Goal: Task Accomplishment & Management: Use online tool/utility

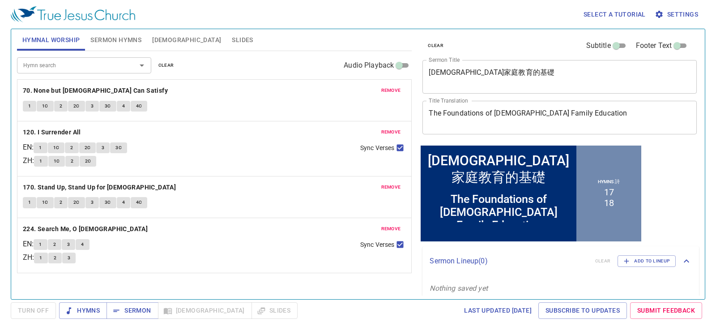
click at [158, 60] on button "clear" at bounding box center [166, 65] width 26 height 11
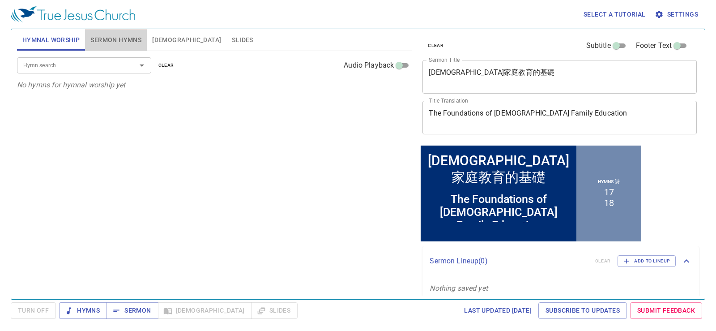
click at [116, 34] on span "Sermon Hymns" at bounding box center [115, 39] width 51 height 11
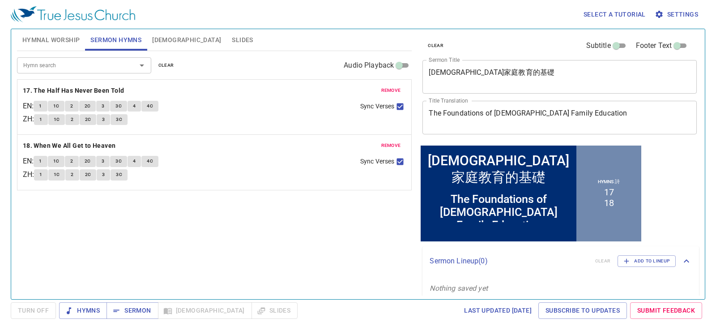
click at [168, 65] on span "clear" at bounding box center [166, 65] width 16 height 8
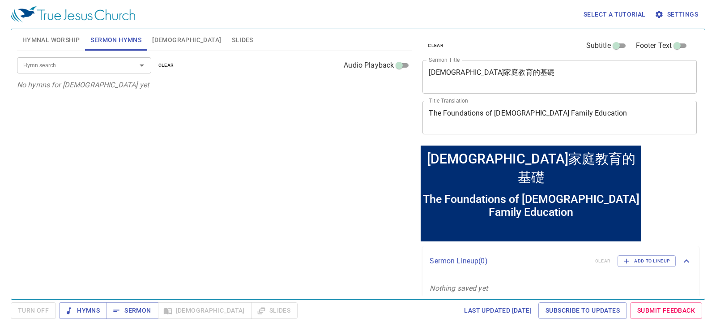
click at [427, 43] on button "clear" at bounding box center [436, 45] width 26 height 11
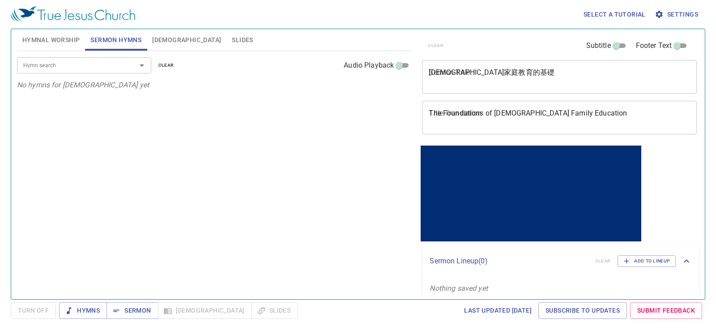
click at [494, 80] on textarea "基督徒家庭教育的基礎" at bounding box center [560, 76] width 262 height 17
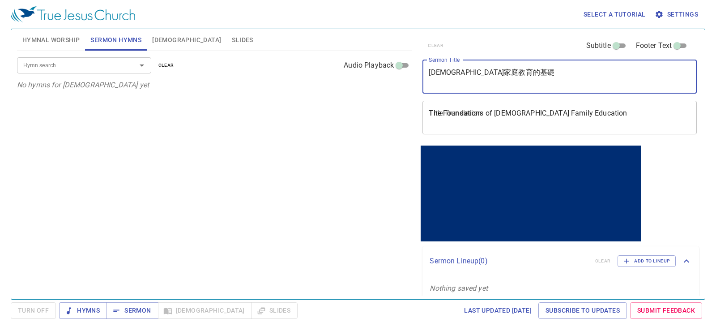
paste textarea "數位時代建立家庭祭壇"
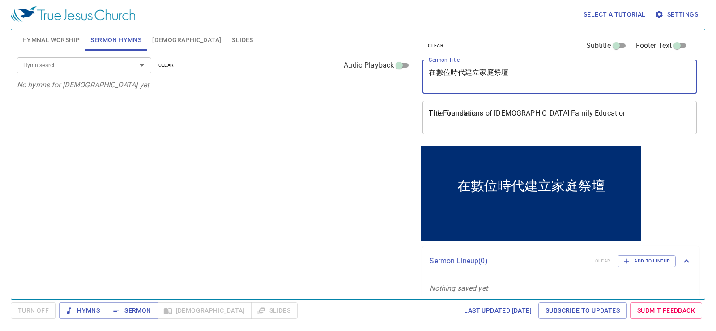
click at [560, 81] on textarea "在數位時代建立家庭祭壇" at bounding box center [560, 76] width 262 height 17
type textarea "在數位時代建立家庭祭壇"
click at [479, 125] on textarea "The Foundations of Christian Family Education" at bounding box center [560, 117] width 262 height 17
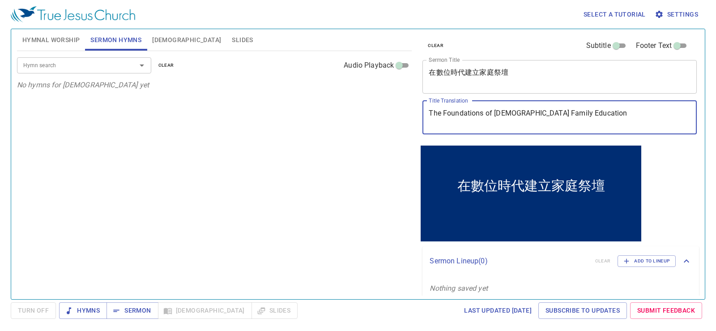
paste textarea "Building a Family Altar in the Digital Age"
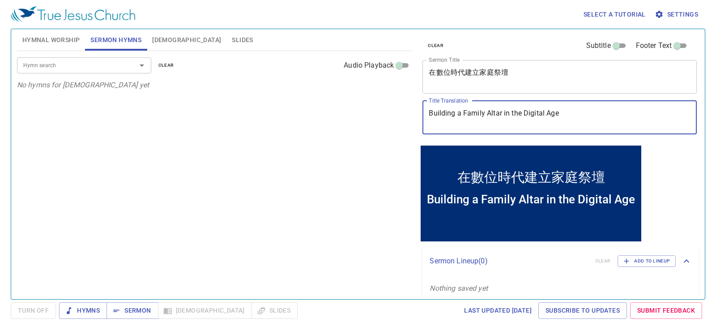
click at [435, 111] on textarea "Building a Family Altar in the Digital Age" at bounding box center [560, 117] width 262 height 17
click at [577, 117] on textarea "Building a Family Altar in the Digital Age" at bounding box center [560, 117] width 262 height 17
click at [593, 117] on textarea "Building a Family Altar in the Digital Age" at bounding box center [560, 117] width 262 height 17
type textarea "Building a Family Altar in the Digital Age"
click at [38, 39] on span "Hymnal Worship" at bounding box center [51, 39] width 58 height 11
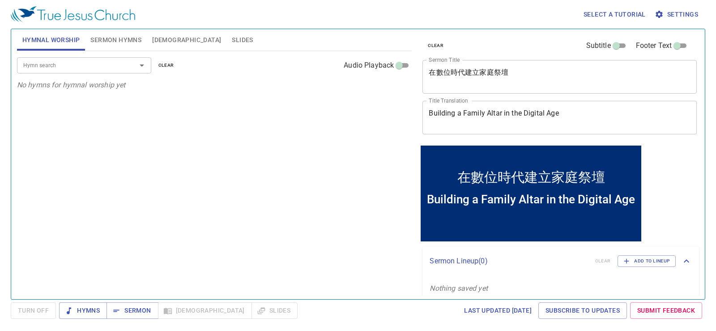
click at [92, 72] on div "Hymn search" at bounding box center [84, 65] width 134 height 16
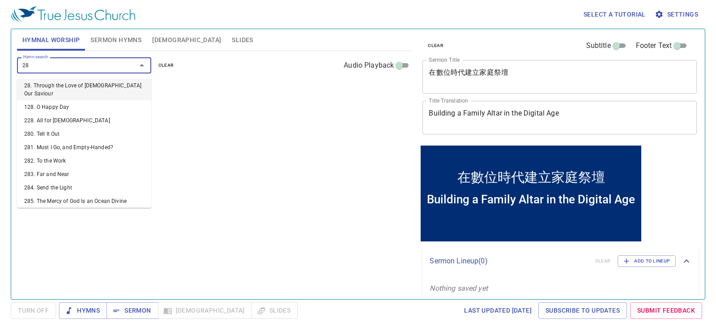
type input "285"
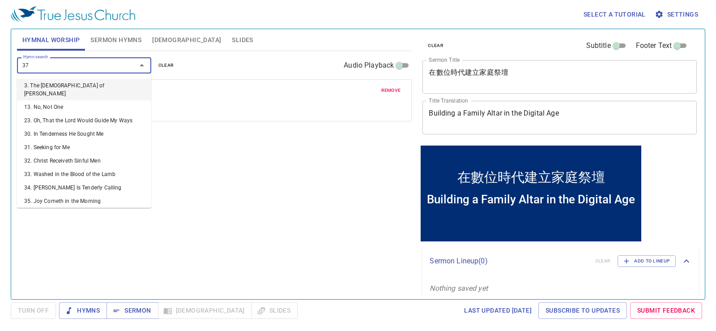
type input "378"
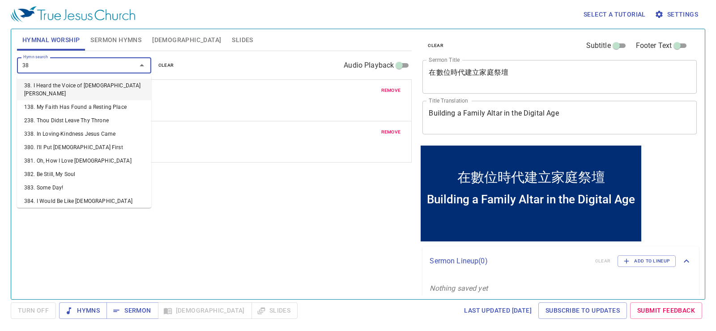
type input "380"
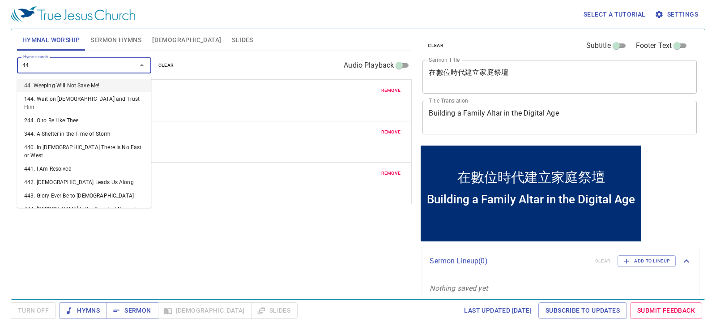
type input "441"
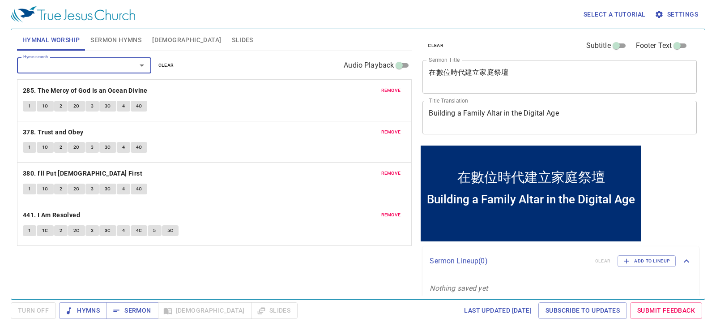
click at [232, 38] on span "Slides" at bounding box center [242, 39] width 21 height 11
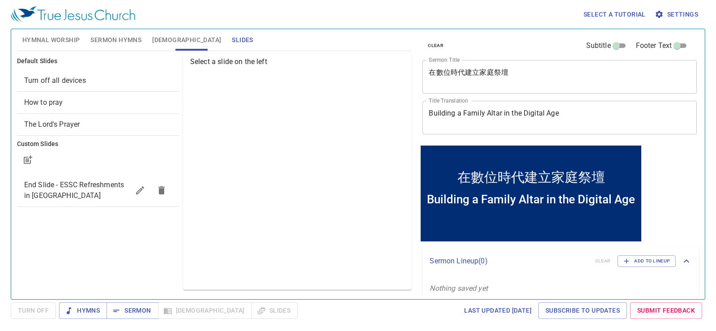
click at [125, 74] on div "Turn off all devices" at bounding box center [98, 80] width 162 height 21
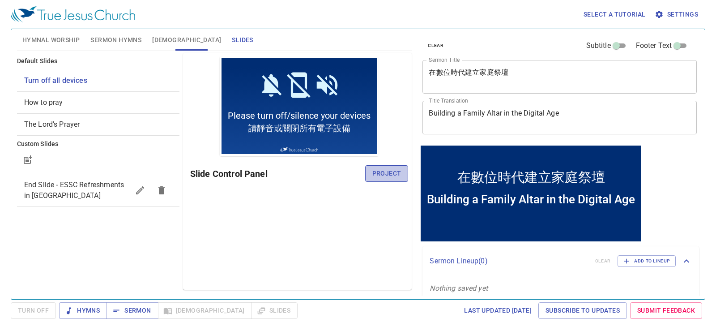
click at [399, 173] on span "Project" at bounding box center [386, 173] width 29 height 11
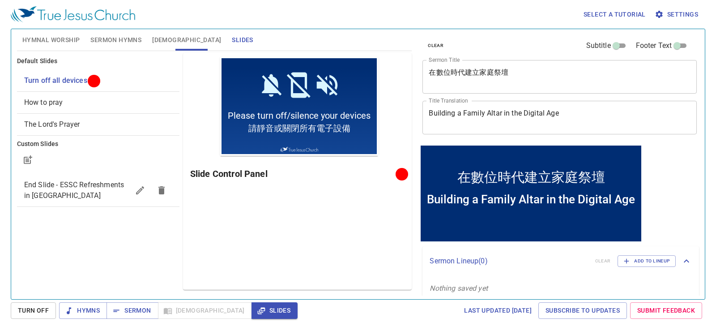
click at [123, 35] on span "Sermon Hymns" at bounding box center [115, 39] width 51 height 11
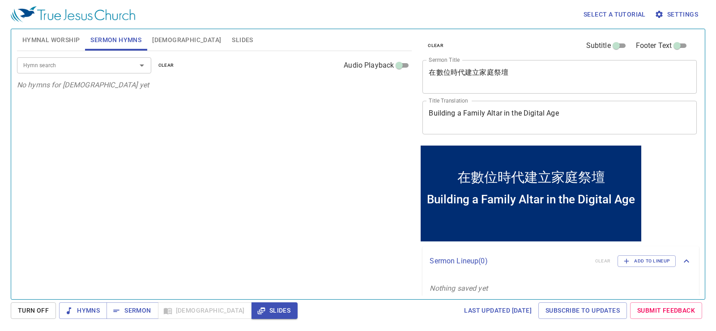
click at [107, 64] on input "Hymn search" at bounding box center [71, 65] width 103 height 10
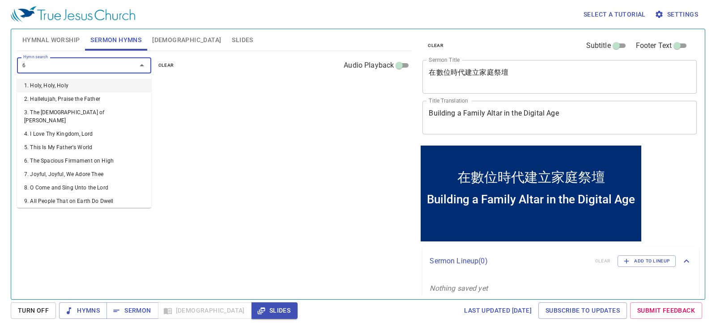
type input "66"
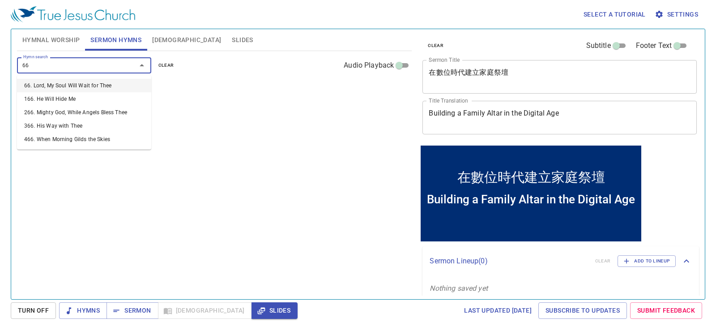
click at [95, 81] on li "66. Lord, My Soul Will Wait for Thee" at bounding box center [84, 85] width 134 height 13
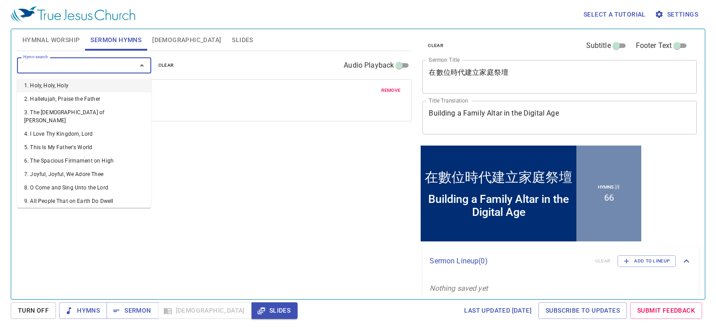
click at [98, 67] on input "Hymn search" at bounding box center [71, 65] width 103 height 10
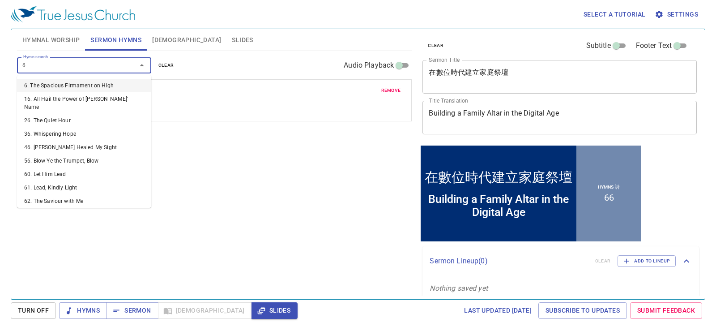
type input "67"
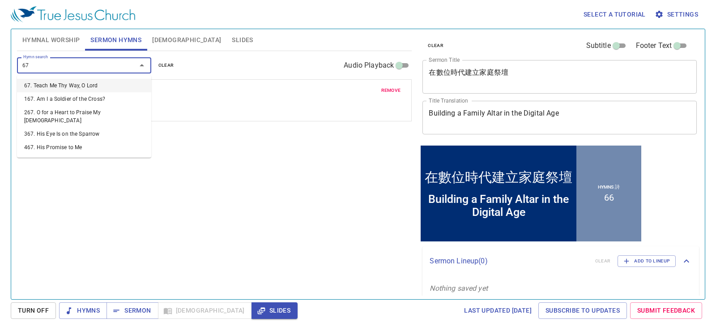
click at [90, 81] on li "67. Teach Me Thy Way, O Lord" at bounding box center [84, 85] width 134 height 13
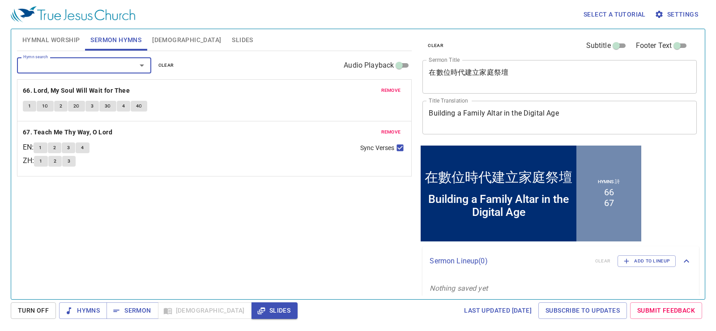
click at [265, 220] on div "Hymn search Hymn search clear Audio Playback remove 66. Lord, My Soul Will Wait…" at bounding box center [214, 171] width 395 height 240
click at [470, 75] on textarea "在數位時代建立家庭祭壇" at bounding box center [560, 76] width 262 height 17
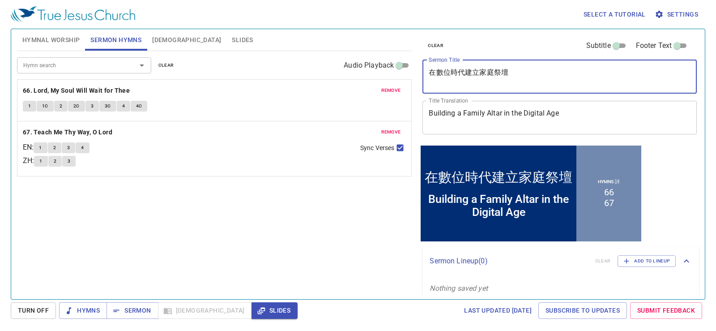
click at [470, 75] on textarea "在數位時代建立家庭祭壇" at bounding box center [560, 76] width 262 height 17
click at [476, 113] on textarea "Building a Family Altar in the Digital Age" at bounding box center [560, 117] width 262 height 17
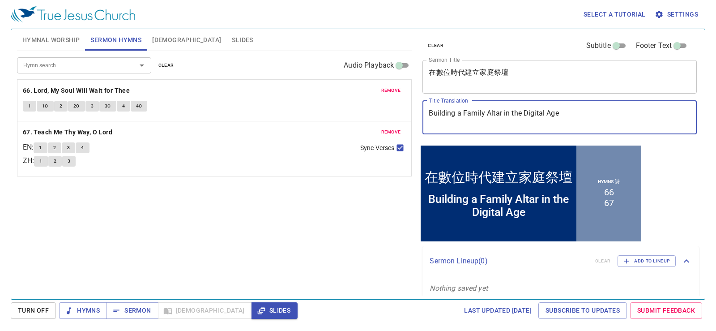
click at [476, 113] on textarea "Building a Family Altar in the Digital Age" at bounding box center [560, 117] width 262 height 17
click at [305, 257] on div "Hymn search Hymn search clear Audio Playback remove 66. Lord, My Soul Will Wait…" at bounding box center [214, 171] width 395 height 240
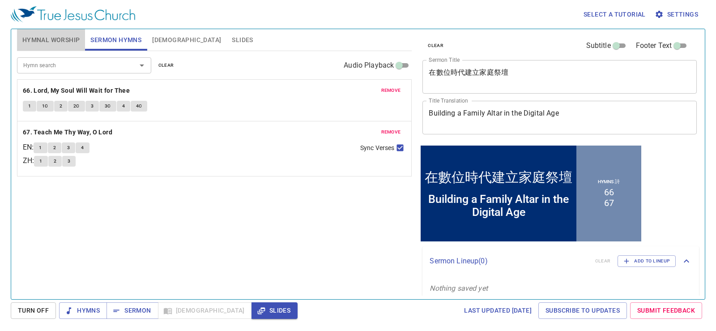
click at [70, 42] on span "Hymnal Worship" at bounding box center [51, 39] width 58 height 11
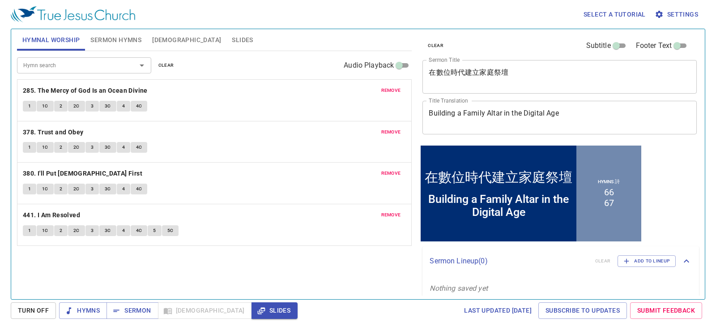
click at [220, 271] on div "Hymn search Hymn search clear Audio Playback remove 285. The Mercy of God Is an…" at bounding box center [214, 171] width 395 height 240
click at [96, 307] on span "Hymns" at bounding box center [83, 310] width 34 height 11
click at [225, 267] on div "Hymn search Hymn search clear Audio Playback remove 285. The Mercy of God Is an…" at bounding box center [214, 171] width 395 height 240
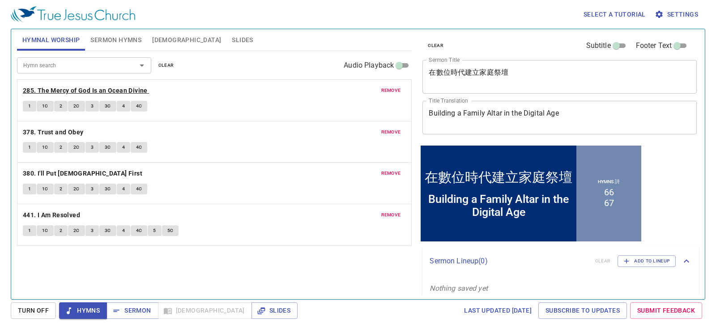
click at [112, 89] on b "285. The Mercy of God Is an Ocean Divine" at bounding box center [85, 90] width 125 height 11
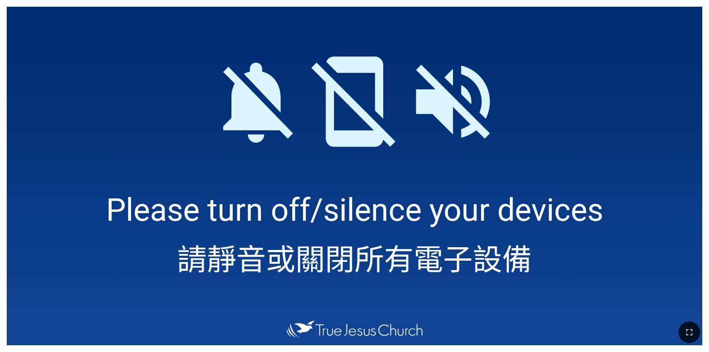
drag, startPoint x: 693, startPoint y: 327, endPoint x: 434, endPoint y: 387, distance: 265.5
click at [693, 327] on icon "button" at bounding box center [689, 332] width 11 height 11
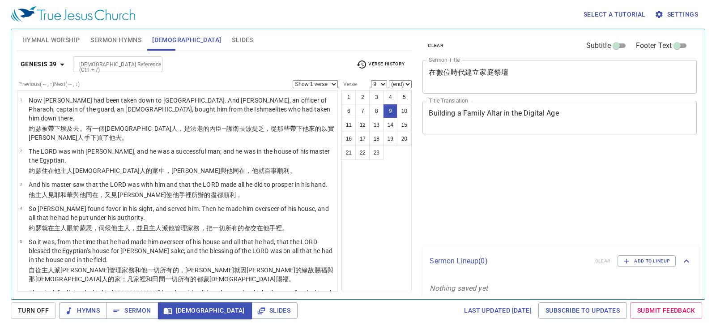
select select "9"
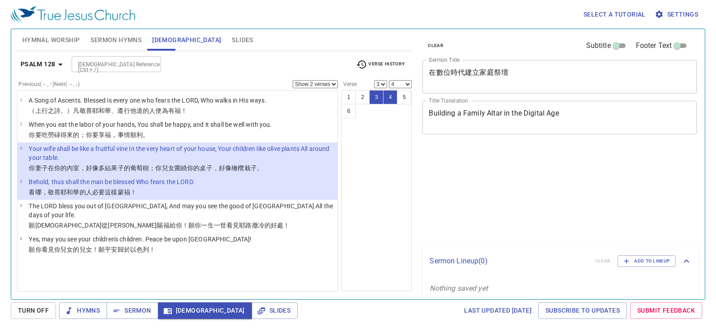
select select "2"
select select "3"
select select "4"
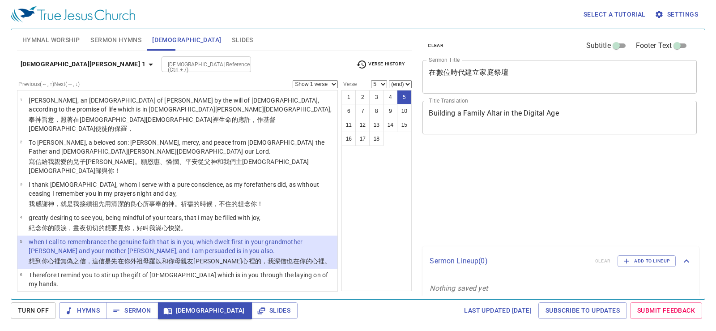
select select "5"
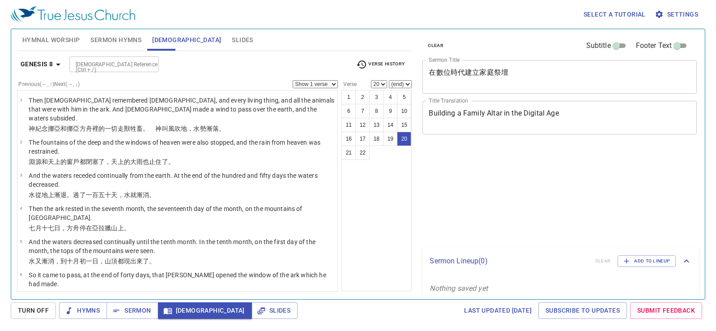
select select "20"
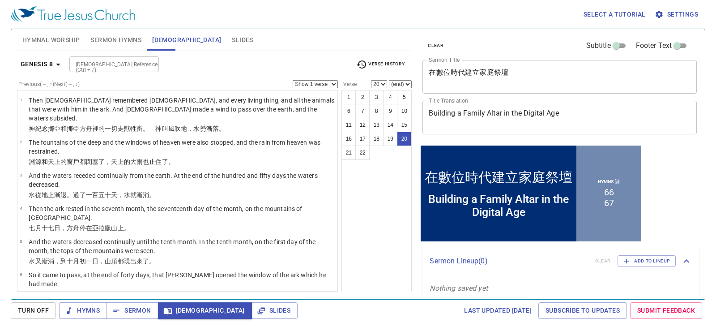
scroll to position [491, 0]
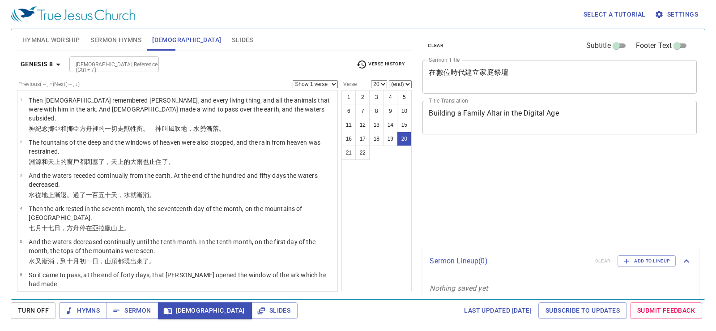
select select "20"
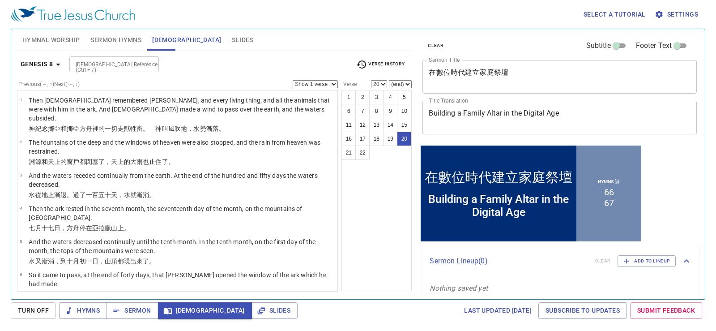
scroll to position [491, 0]
